Goal: Task Accomplishment & Management: Use online tool/utility

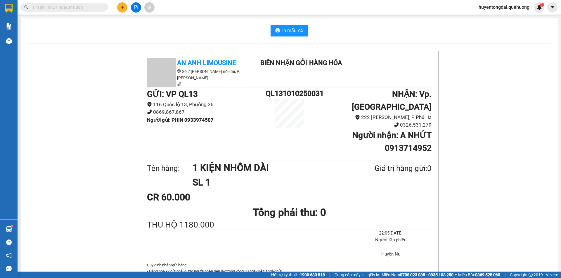
scroll to position [29, 0]
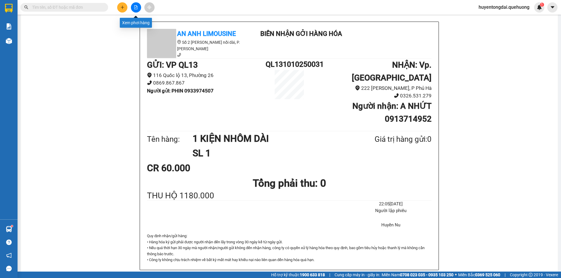
click at [136, 5] on button at bounding box center [136, 7] width 10 height 10
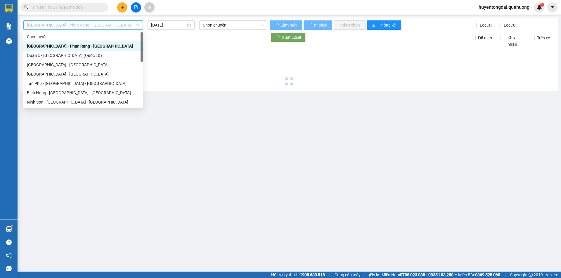
click at [84, 21] on span "[GEOGRAPHIC_DATA] - Phan Rang - [GEOGRAPHIC_DATA]" at bounding box center [83, 25] width 112 height 9
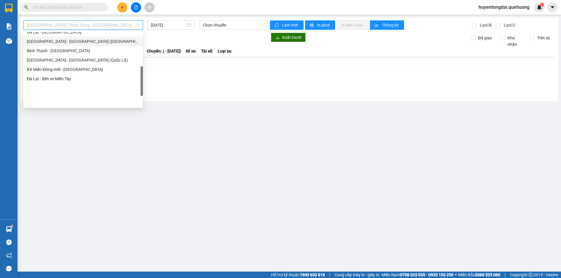
scroll to position [159, 0]
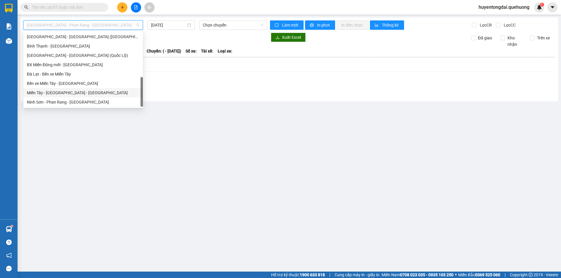
click at [63, 94] on div "Miền Tây - [GEOGRAPHIC_DATA] - [GEOGRAPHIC_DATA]" at bounding box center [83, 93] width 112 height 6
type input "[DATE]"
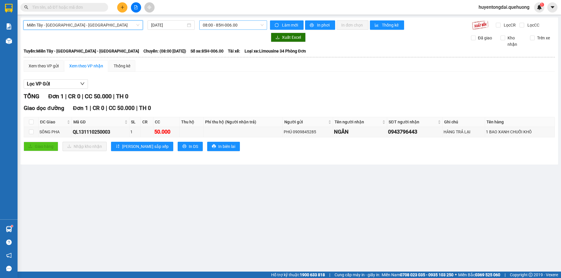
drag, startPoint x: 234, startPoint y: 24, endPoint x: 234, endPoint y: 30, distance: 5.6
click at [234, 25] on span "08:00 - 85H-006.00" at bounding box center [233, 25] width 61 height 9
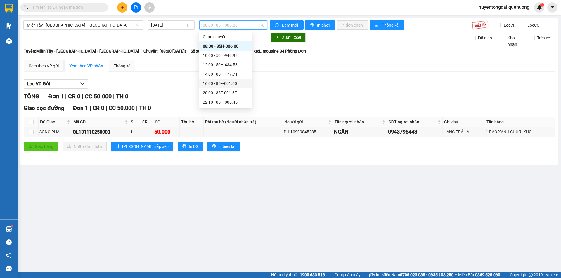
scroll to position [56, 0]
click at [218, 75] on div "23:06 - 50E-189.73" at bounding box center [226, 74] width 46 height 6
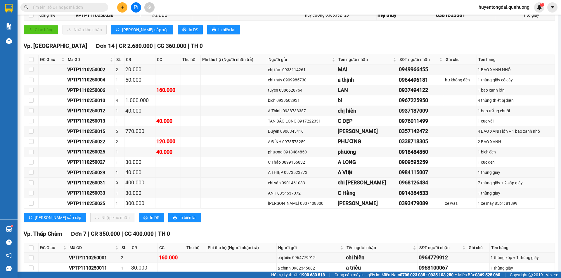
scroll to position [146, 0]
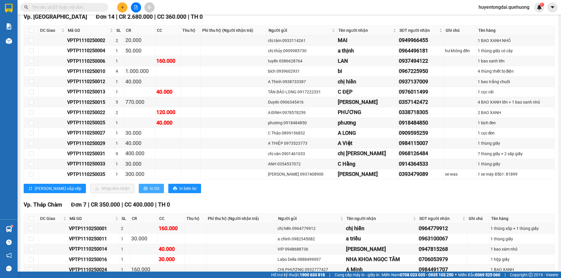
click at [150, 187] on span "In DS" at bounding box center [154, 188] width 9 height 6
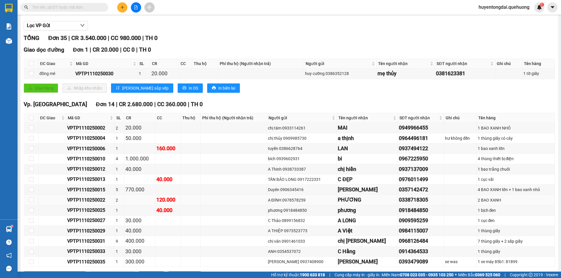
scroll to position [117, 0]
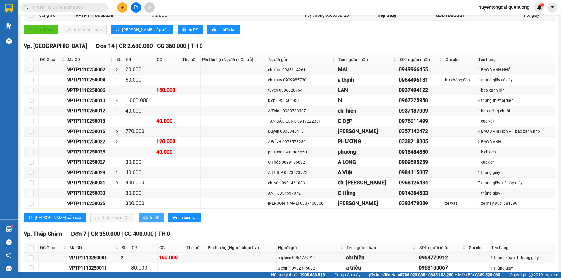
drag, startPoint x: 124, startPoint y: 219, endPoint x: 123, endPoint y: 216, distance: 3.4
click at [139, 219] on button "In DS" at bounding box center [151, 217] width 25 height 9
